Goal: Task Accomplishment & Management: Use online tool/utility

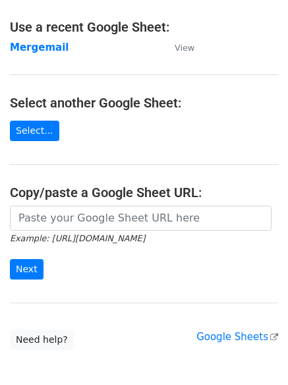
scroll to position [140, 0]
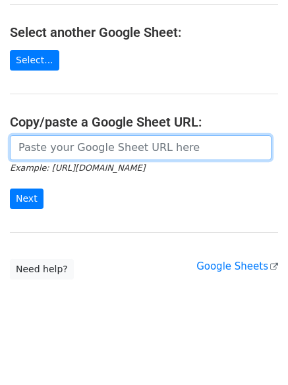
click at [77, 155] on input "url" at bounding box center [141, 147] width 262 height 25
paste input "[URL][DOMAIN_NAME]"
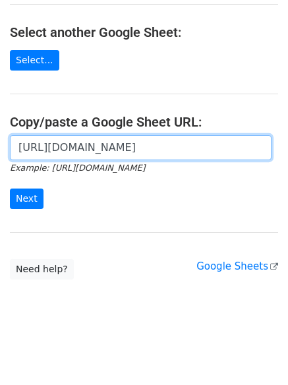
scroll to position [0, 291]
type input "[URL][DOMAIN_NAME]"
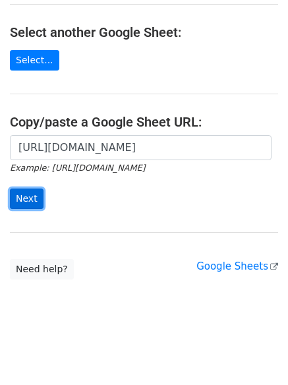
click at [21, 199] on input "Next" at bounding box center [27, 199] width 34 height 20
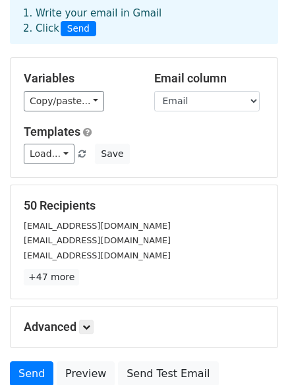
scroll to position [179, 0]
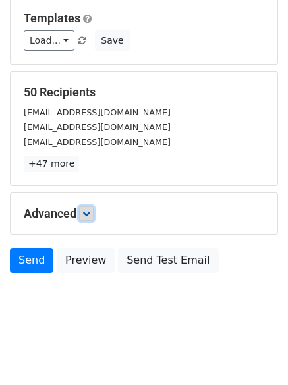
click at [90, 216] on icon at bounding box center [86, 214] width 8 height 8
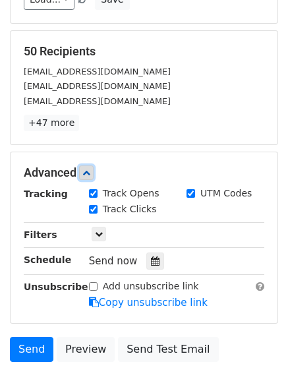
scroll to position [309, 0]
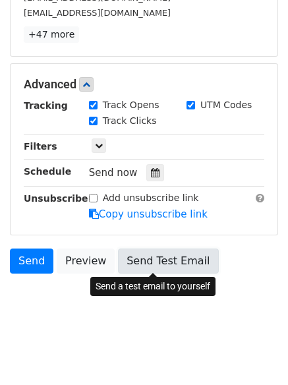
click at [144, 257] on link "Send Test Email" at bounding box center [168, 261] width 100 height 25
click at [152, 261] on link "Send Test Email" at bounding box center [168, 261] width 100 height 25
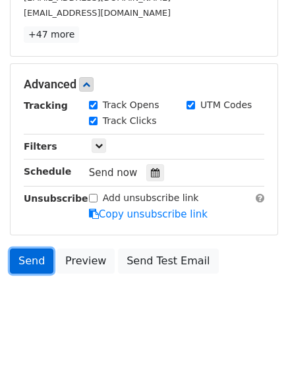
click at [29, 261] on link "Send" at bounding box center [32, 261] width 44 height 25
